Goal: Find specific page/section: Find specific page/section

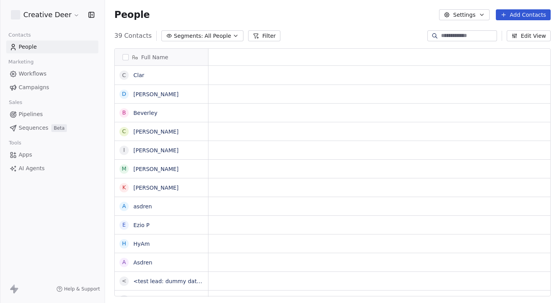
scroll to position [267, 455]
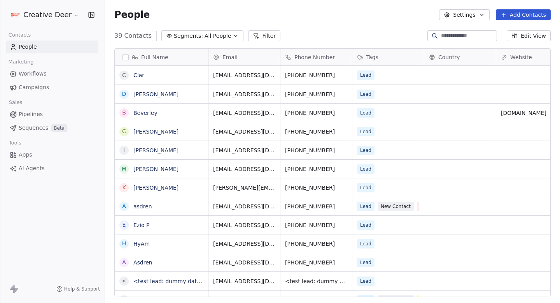
click at [45, 88] on span "Campaigns" at bounding box center [34, 87] width 30 height 8
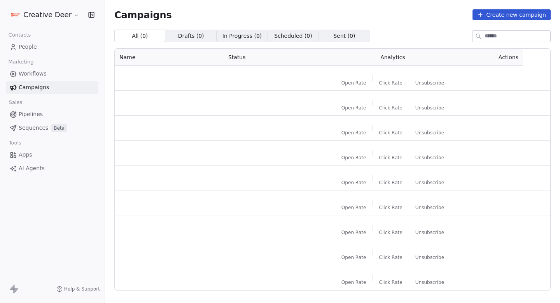
click at [53, 77] on link "Workflows" at bounding box center [52, 73] width 92 height 13
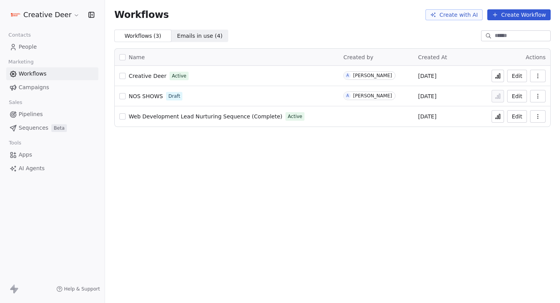
click at [142, 77] on span "Creative Deer" at bounding box center [148, 76] width 38 height 6
click at [540, 76] on icon "button" at bounding box center [538, 76] width 6 height 6
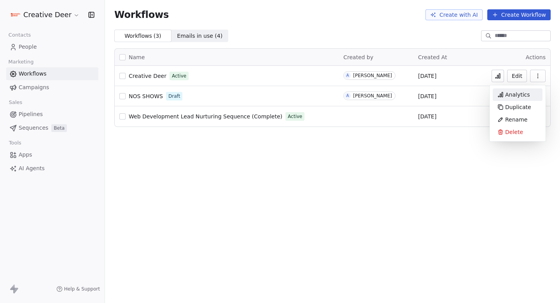
click at [517, 91] on span "Analytics" at bounding box center [518, 95] width 25 height 8
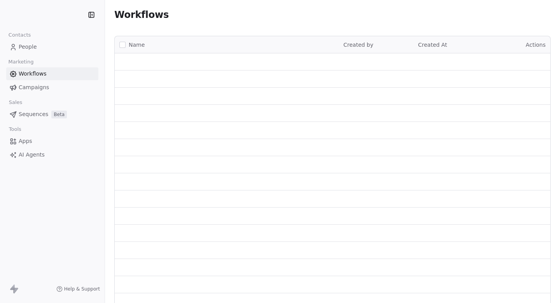
click at [43, 48] on link "People" at bounding box center [52, 46] width 92 height 13
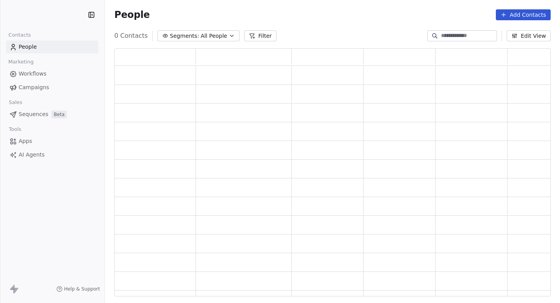
scroll to position [248, 437]
click at [455, 33] on input at bounding box center [468, 36] width 54 height 8
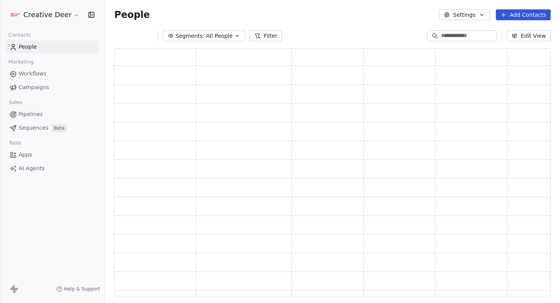
paste input "******"
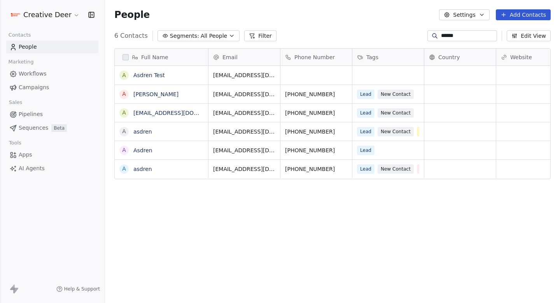
scroll to position [267, 455]
type input "******"
click at [144, 169] on link "asdren" at bounding box center [142, 169] width 19 height 6
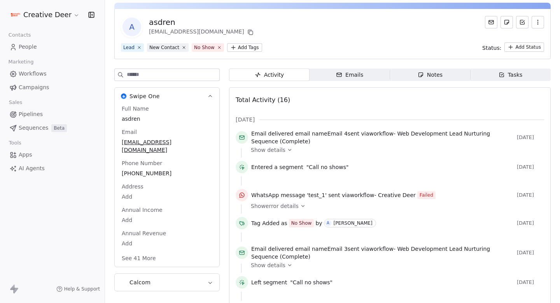
scroll to position [50, 0]
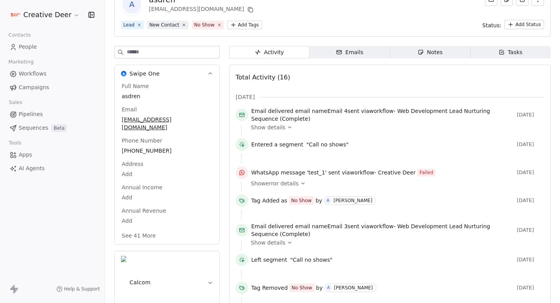
click at [282, 183] on span "Show error details" at bounding box center [275, 183] width 48 height 8
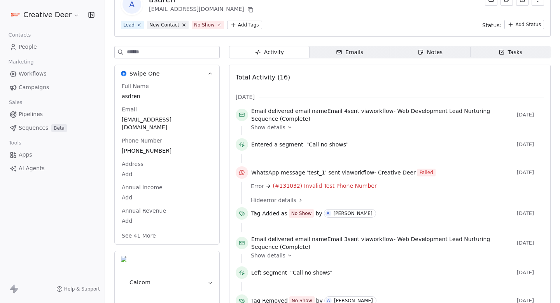
scroll to position [63, 0]
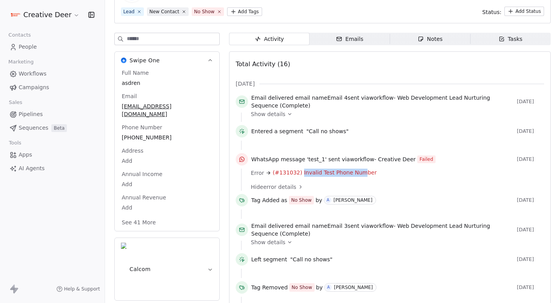
drag, startPoint x: 299, startPoint y: 172, endPoint x: 369, endPoint y: 176, distance: 69.4
click at [367, 174] on div "Error (#131032) Invalid Test Phone Number" at bounding box center [395, 173] width 288 height 8
click at [369, 176] on div "Error (#131032) Invalid Test Phone Number" at bounding box center [395, 173] width 288 height 8
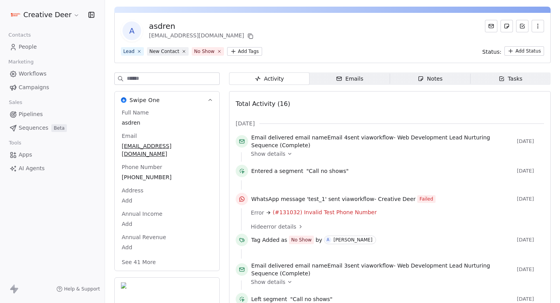
scroll to position [21, 0]
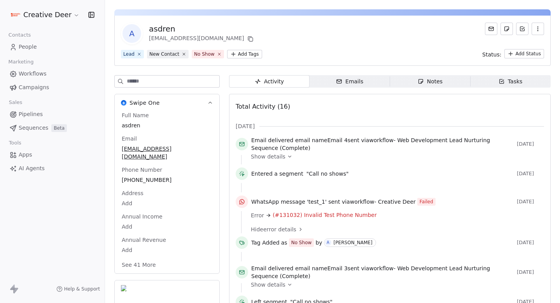
click at [36, 46] on link "People" at bounding box center [52, 46] width 92 height 13
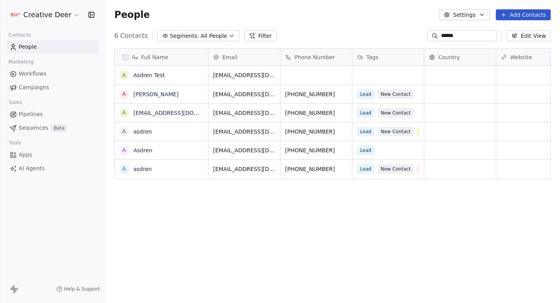
scroll to position [267, 455]
click at [148, 131] on link "asdren" at bounding box center [142, 131] width 19 height 6
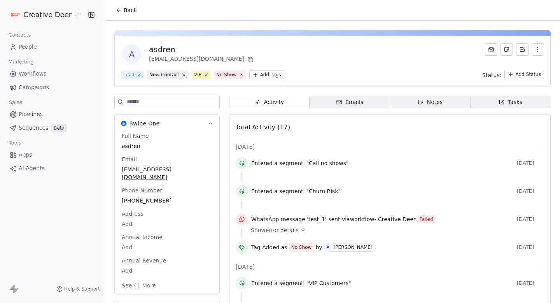
click at [296, 232] on span "Show error details" at bounding box center [275, 230] width 48 height 8
click at [287, 231] on span "Show error details" at bounding box center [275, 230] width 48 height 8
click at [297, 228] on div "Show error details" at bounding box center [395, 230] width 288 height 8
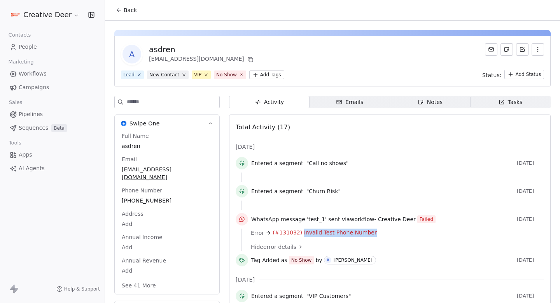
drag, startPoint x: 369, startPoint y: 231, endPoint x: 299, endPoint y: 231, distance: 70.0
click at [299, 231] on div "Error (#131032) Invalid Test Phone Number" at bounding box center [395, 232] width 288 height 8
copy span "Invalid Test Phone Number"
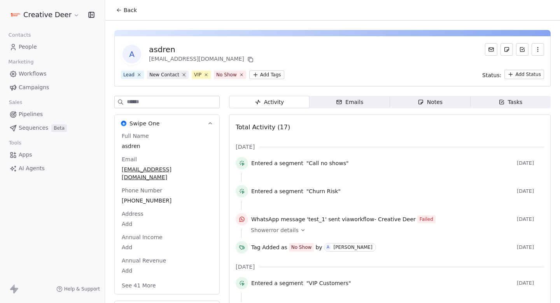
click at [47, 47] on link "People" at bounding box center [52, 46] width 92 height 13
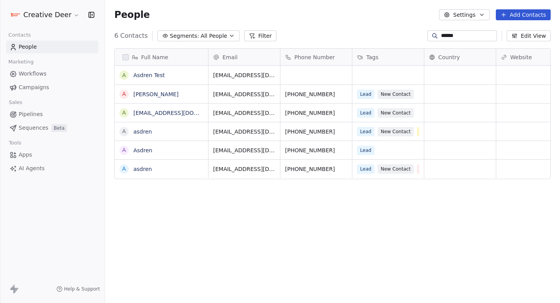
scroll to position [267, 455]
